Goal: Navigation & Orientation: Find specific page/section

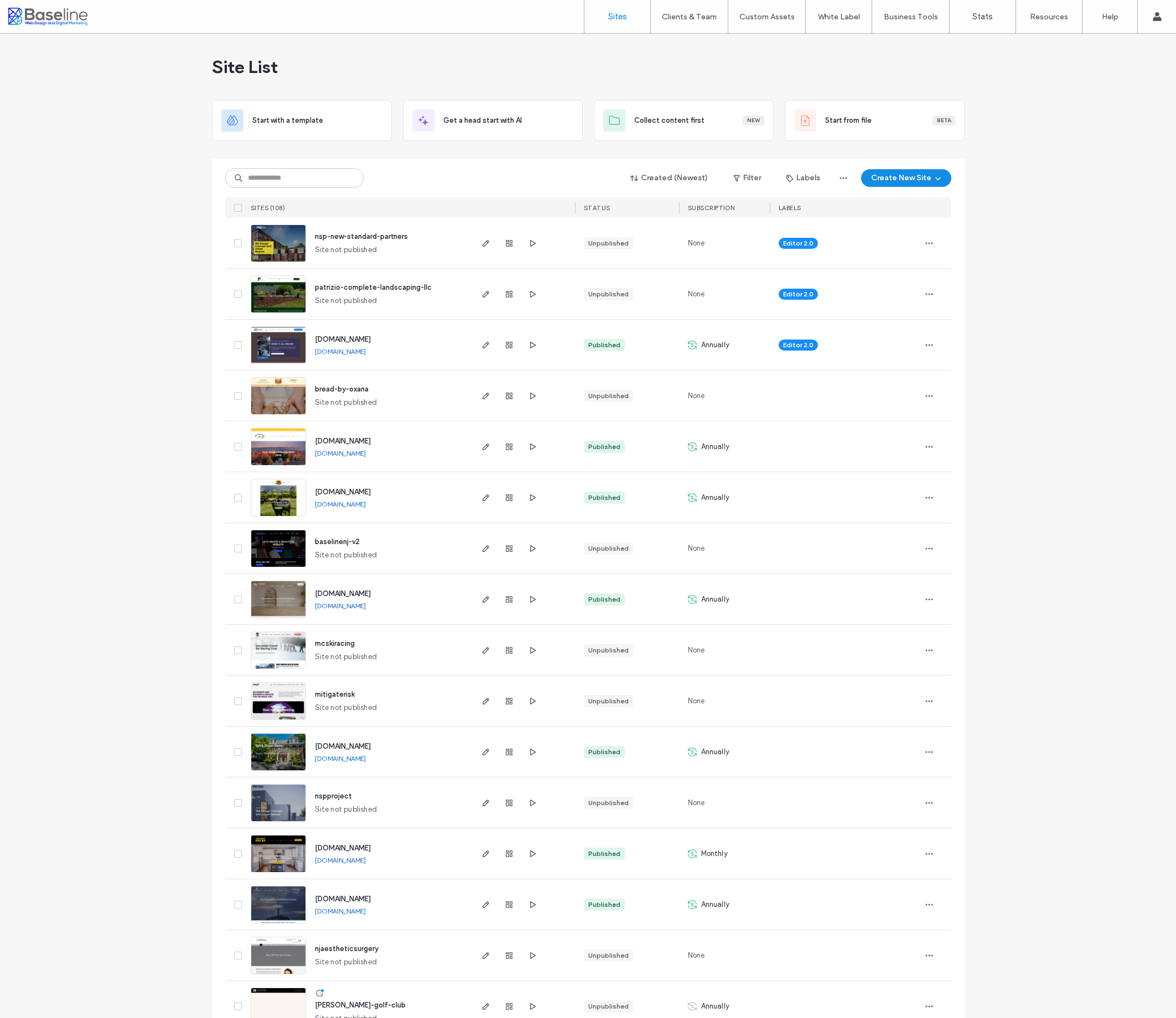
click at [371, 339] on span "[DOMAIN_NAME]" at bounding box center [343, 339] width 56 height 8
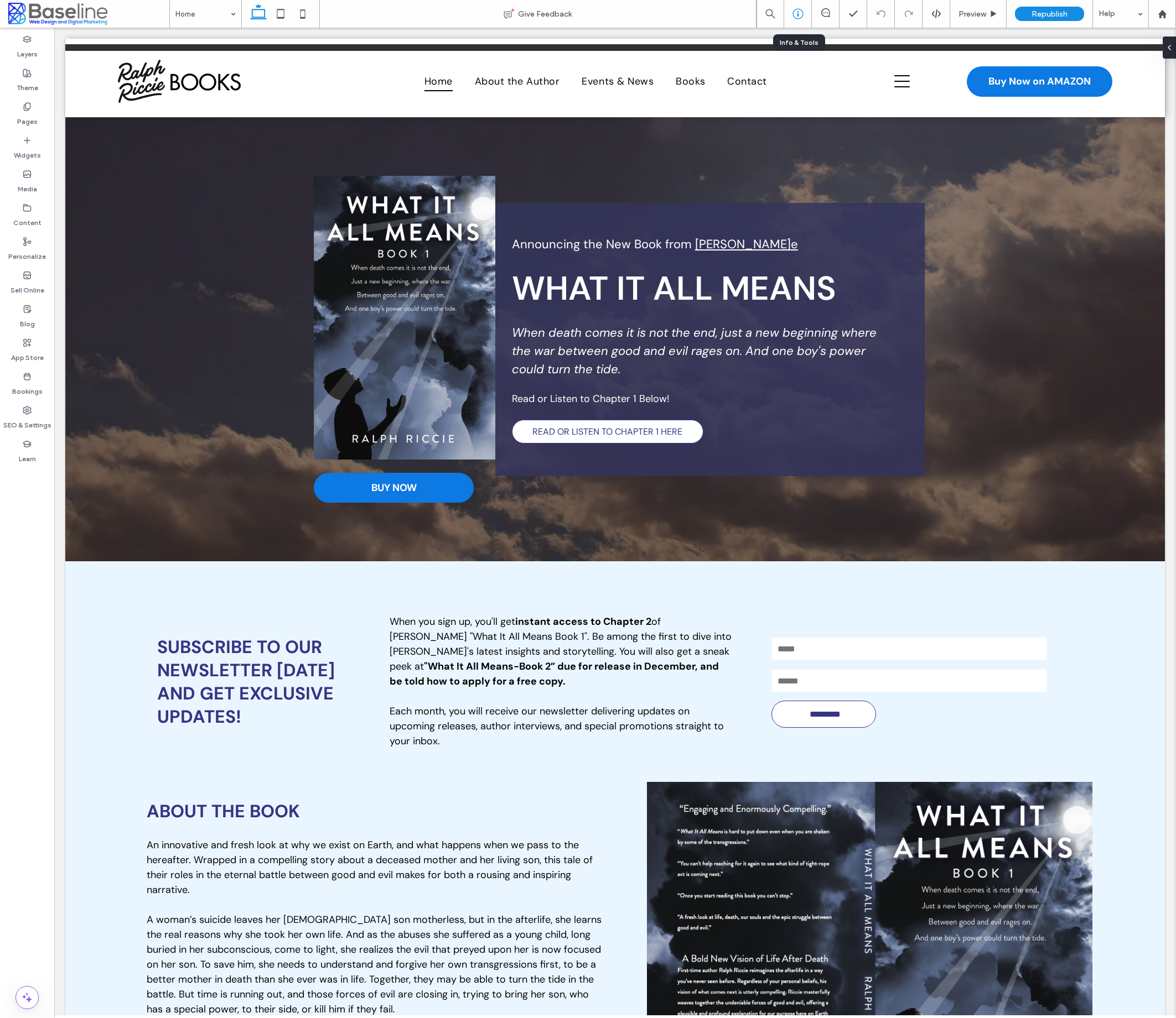
click at [797, 16] on icon at bounding box center [798, 14] width 11 height 11
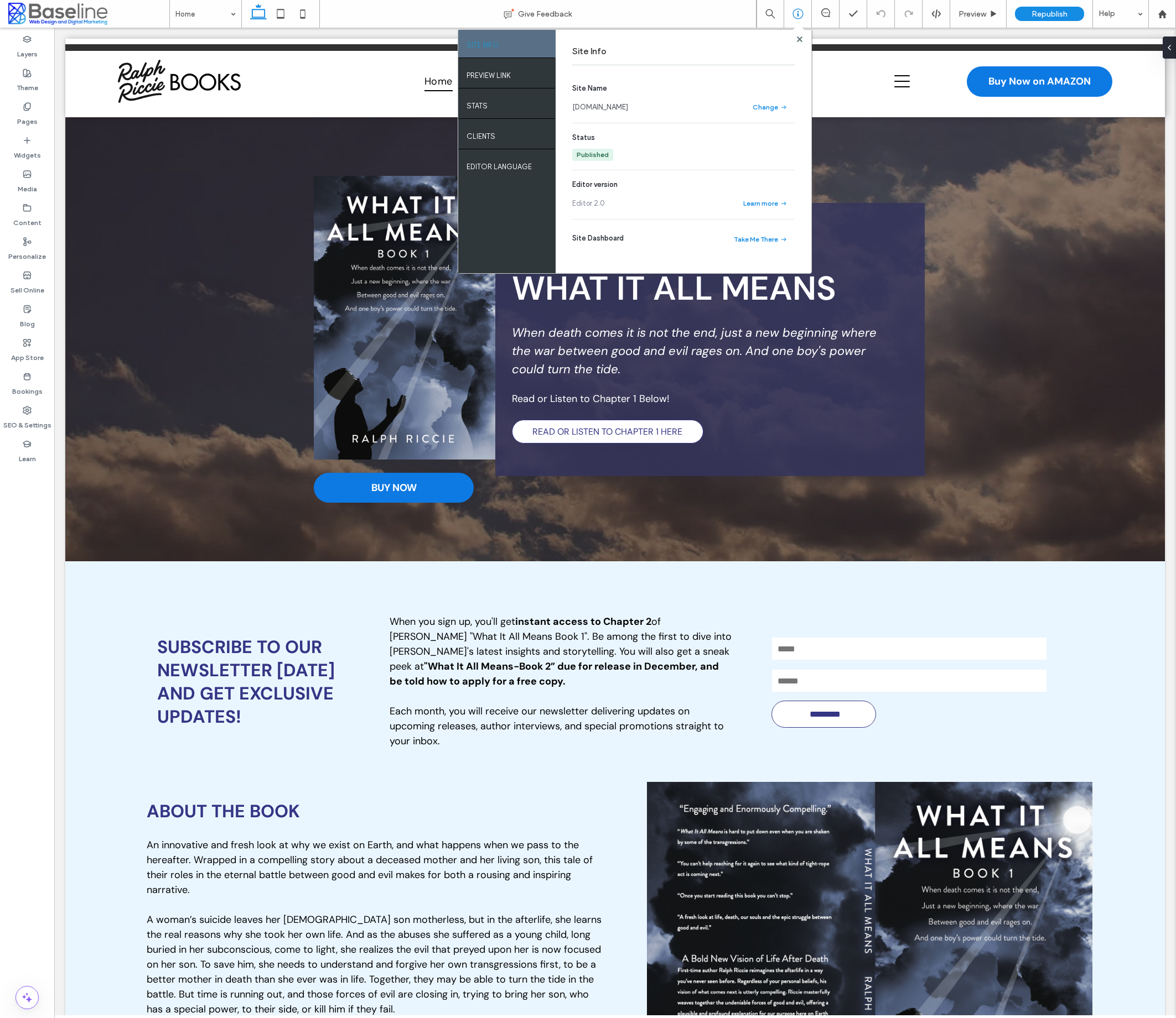
click at [628, 105] on link "[DOMAIN_NAME]" at bounding box center [600, 108] width 56 height 11
click at [797, 37] on use at bounding box center [799, 39] width 6 height 6
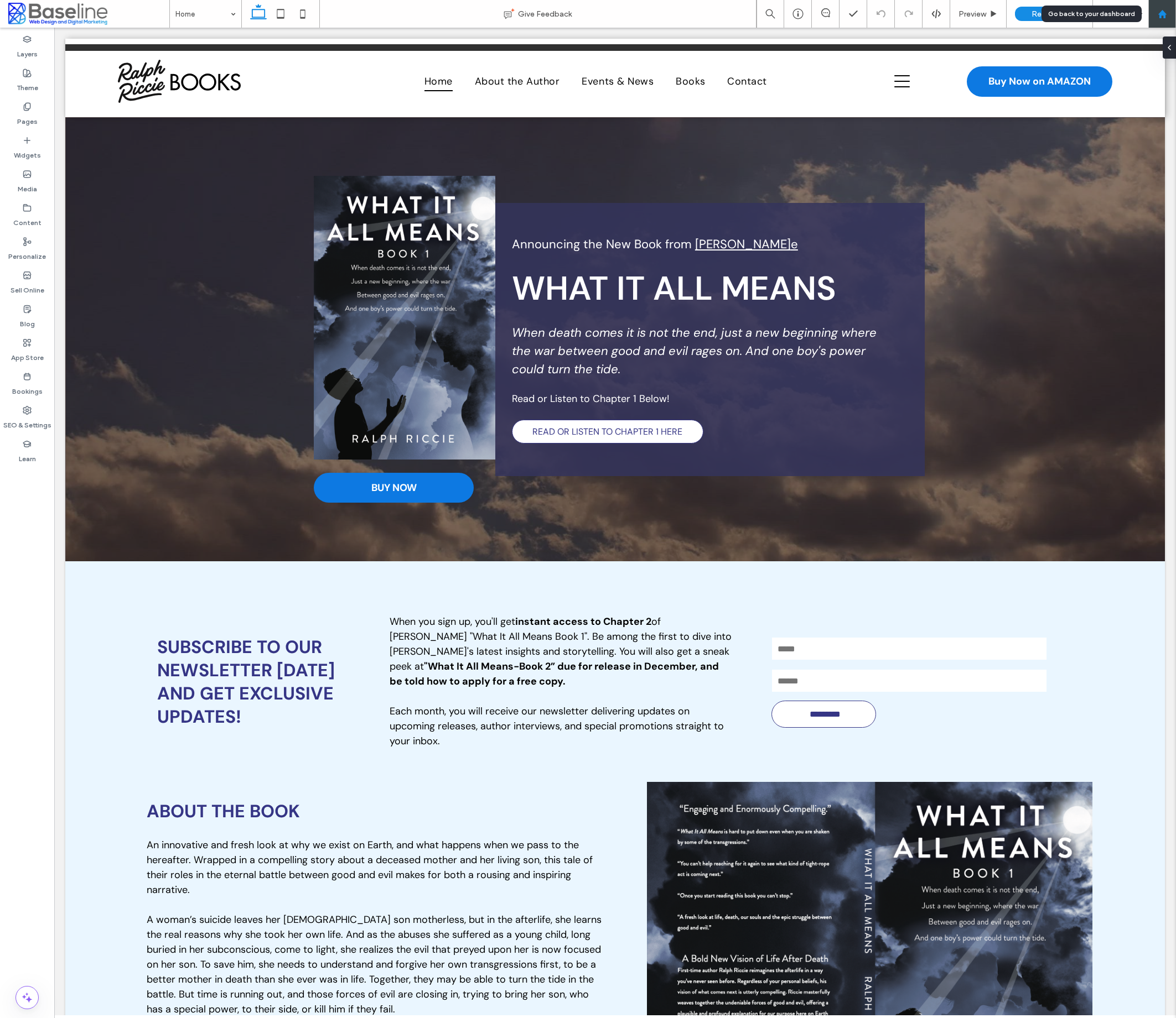
click at [1169, 14] on div at bounding box center [1162, 14] width 27 height 10
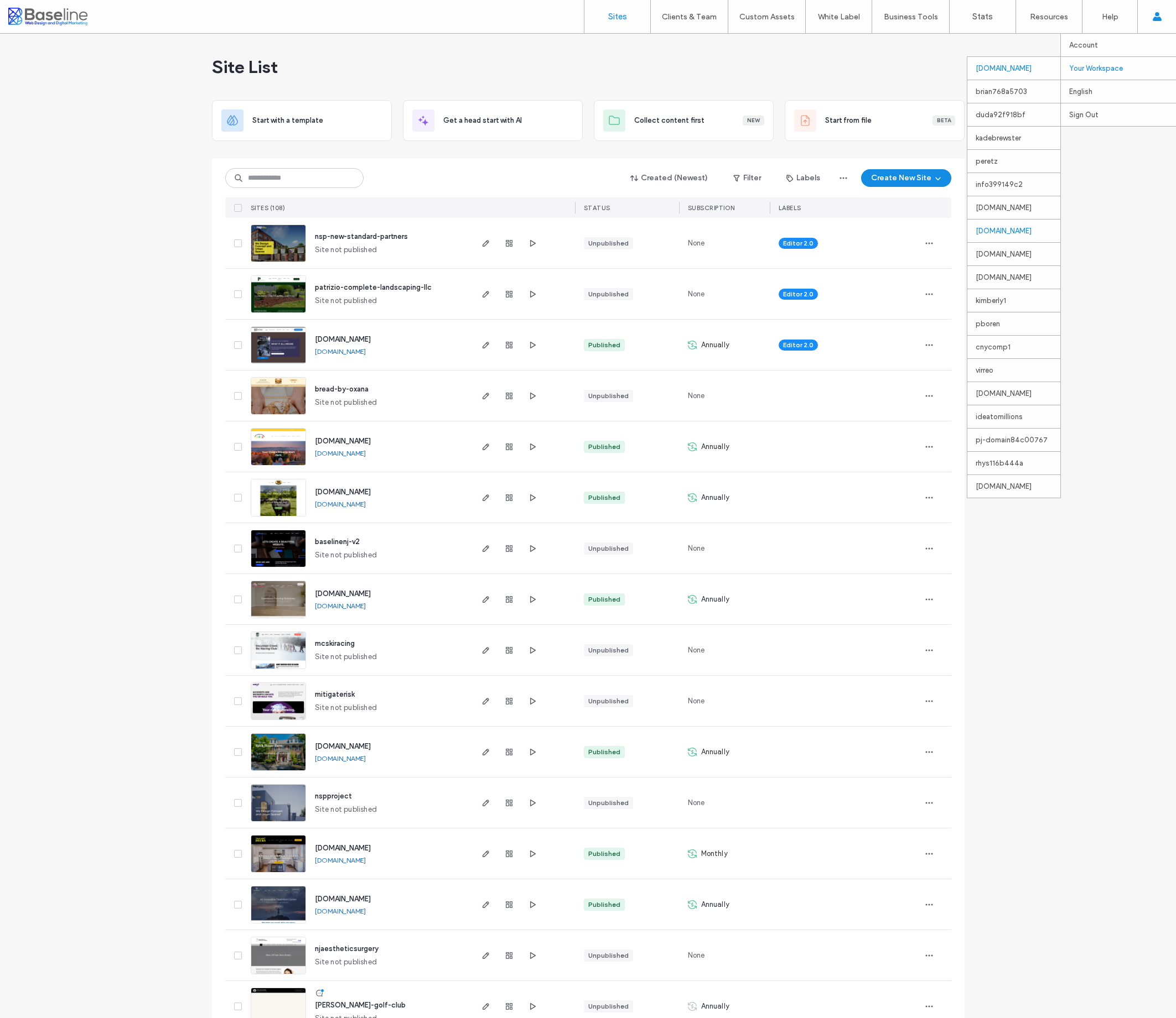
click at [1004, 233] on div "login.ezpages.pro" at bounding box center [1014, 231] width 93 height 23
